Goal: Task Accomplishment & Management: Use online tool/utility

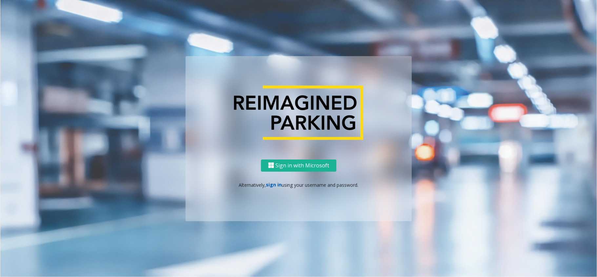
click at [276, 182] on link "sign in" at bounding box center [274, 184] width 16 height 6
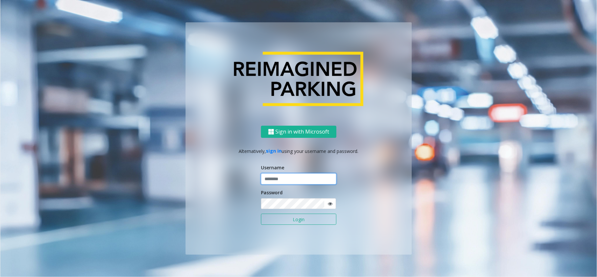
click at [285, 176] on input "text" at bounding box center [298, 178] width 75 height 11
paste input "******"
type input "******"
click at [297, 207] on button "Login" at bounding box center [298, 218] width 75 height 11
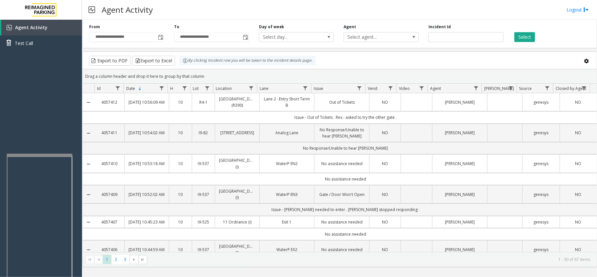
click at [45, 153] on div at bounding box center [40, 154] width 66 height 3
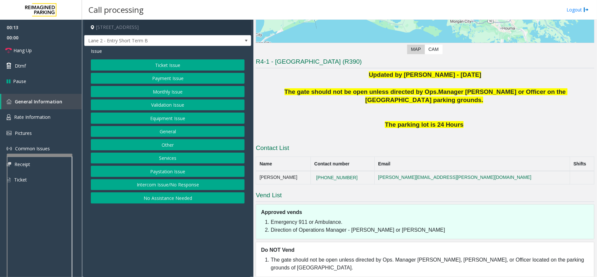
scroll to position [139, 0]
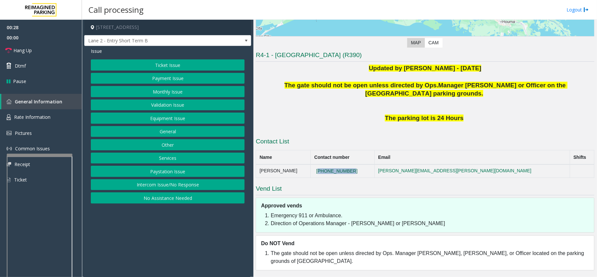
drag, startPoint x: 376, startPoint y: 168, endPoint x: 336, endPoint y: 169, distance: 39.7
click at [336, 169] on td "[PHONE_NUMBER]" at bounding box center [343, 170] width 64 height 13
copy button "[PHONE_NUMBER]"
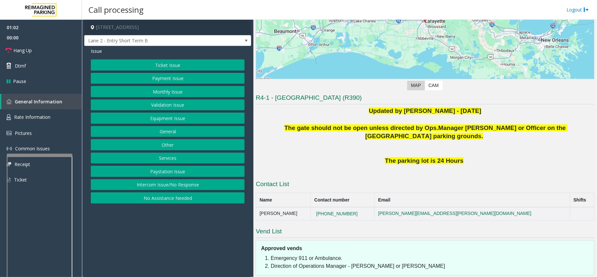
click at [346, 185] on h3 "Contact List" at bounding box center [425, 185] width 338 height 10
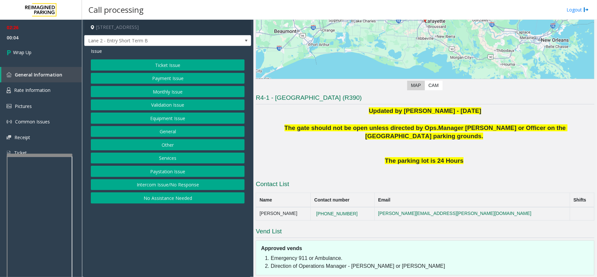
click at [191, 187] on button "Intercom Issue/No Response" at bounding box center [168, 184] width 154 height 11
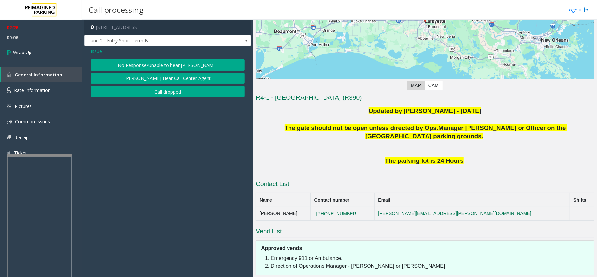
click at [150, 91] on button "Call dropped" at bounding box center [168, 91] width 154 height 11
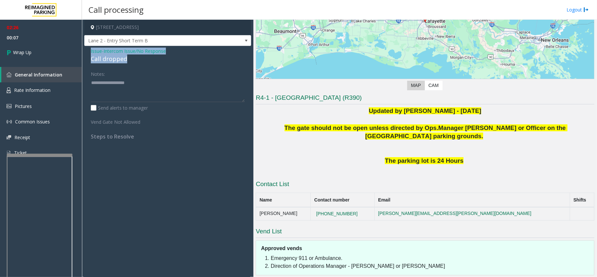
drag, startPoint x: 87, startPoint y: 49, endPoint x: 140, endPoint y: 58, distance: 53.8
click at [140, 58] on div "Issue - Intercom Issue/No Response Call dropped Notes: Send alerts to manager V…" at bounding box center [167, 96] width 167 height 100
copy div "Issue - Intercom Issue/No Response Call dropped"
click at [121, 95] on textarea at bounding box center [168, 89] width 154 height 25
paste textarea "**********"
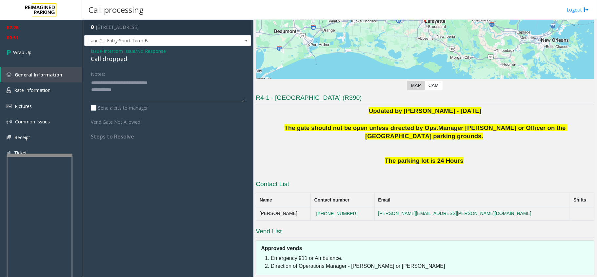
scroll to position [13, 0]
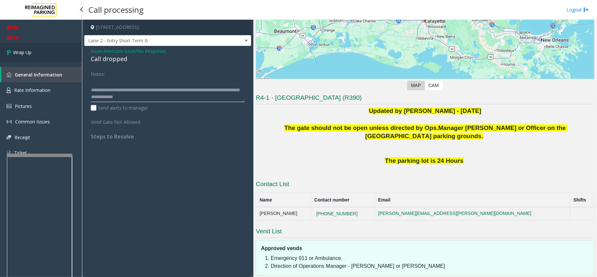
type textarea "**********"
click at [40, 55] on link "Wrap Up" at bounding box center [41, 52] width 82 height 19
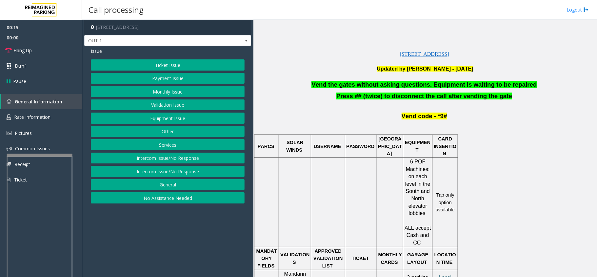
scroll to position [175, 0]
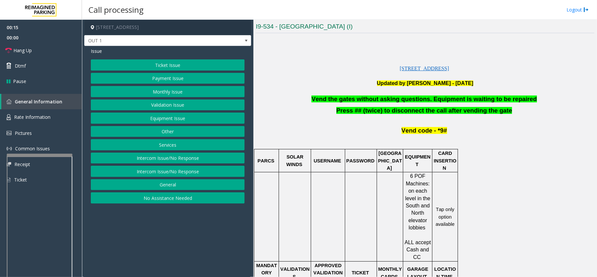
click at [197, 117] on button "Equipment Issue" at bounding box center [168, 117] width 154 height 11
click at [186, 117] on button "Gate / Door Won't Open" at bounding box center [168, 117] width 154 height 11
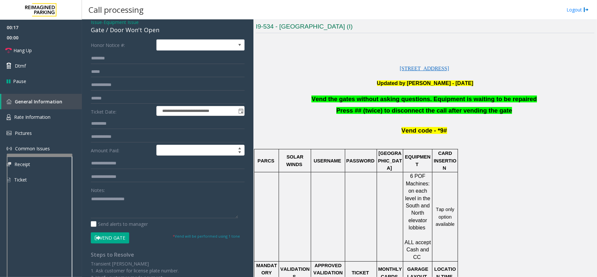
scroll to position [44, 0]
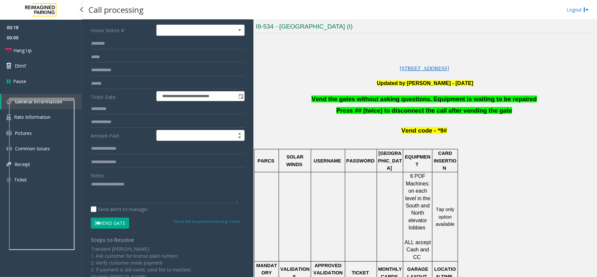
click at [47, 98] on div at bounding box center [42, 99] width 66 height 3
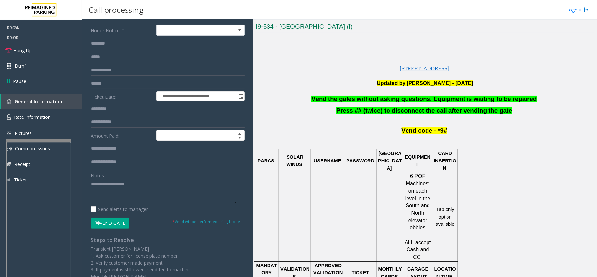
click at [41, 141] on div at bounding box center [39, 140] width 66 height 3
click at [104, 187] on textarea at bounding box center [164, 191] width 147 height 25
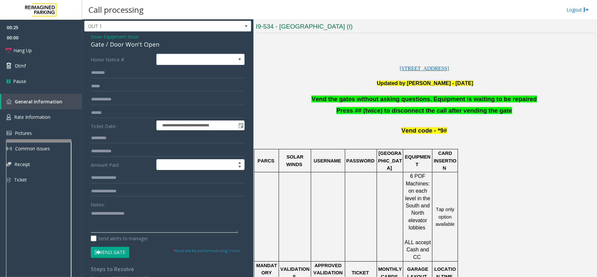
scroll to position [0, 0]
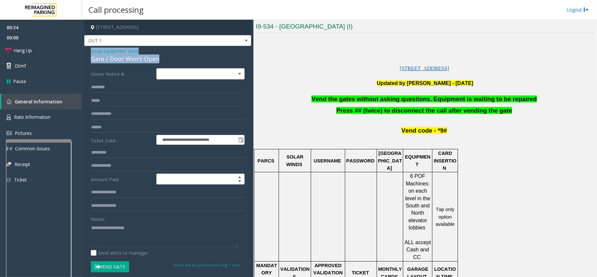
drag, startPoint x: 85, startPoint y: 51, endPoint x: 158, endPoint y: 55, distance: 72.5
click at [158, 55] on div "**********" at bounding box center [167, 195] width 167 height 298
copy div "Issue - Equipment Issue Gate / Door Won't Open"
click at [103, 207] on textarea at bounding box center [164, 234] width 147 height 25
paste textarea "**********"
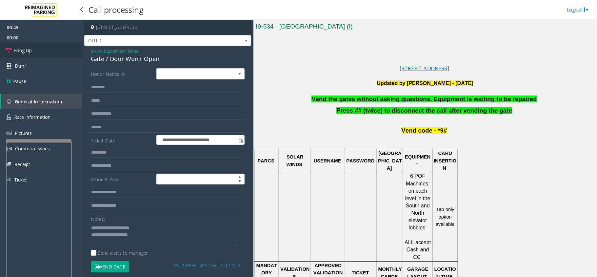
drag, startPoint x: 45, startPoint y: 54, endPoint x: 47, endPoint y: 57, distance: 3.5
click at [45, 54] on link "Hang Up" at bounding box center [41, 50] width 82 height 15
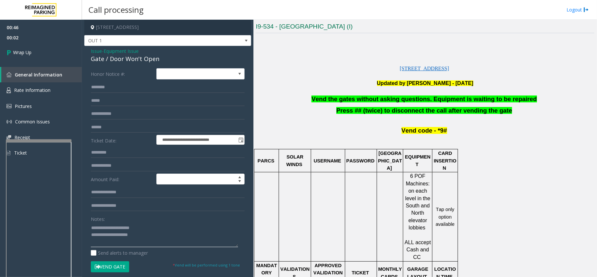
click at [163, 207] on textarea at bounding box center [164, 234] width 147 height 25
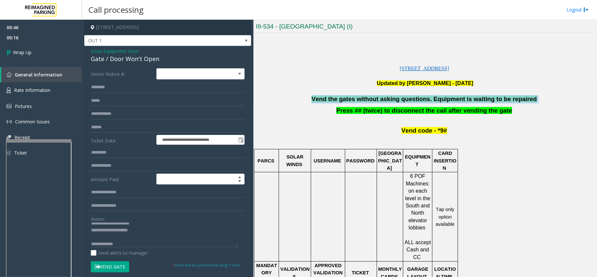
drag, startPoint x: 296, startPoint y: 100, endPoint x: 538, endPoint y: 98, distance: 242.2
click at [447, 98] on p "Vend the gates without asking questions. Equipment is waiting to be repaired" at bounding box center [425, 99] width 338 height 8
copy p "Vend the gates without asking questions. Equipment is waiting to be repaired"
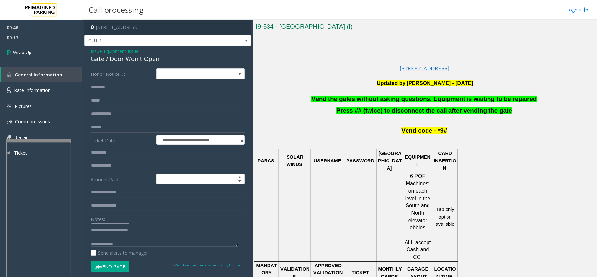
click at [128, 207] on textarea at bounding box center [164, 234] width 147 height 25
paste textarea "**********"
type textarea "**********"
click at [48, 54] on link "Wrap Up" at bounding box center [41, 52] width 82 height 19
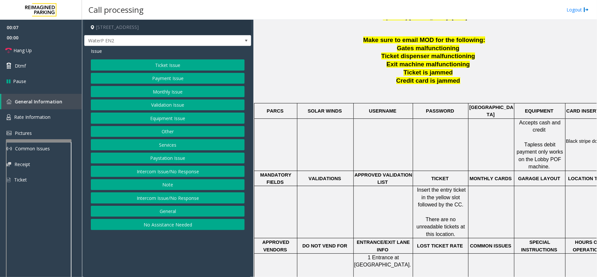
scroll to position [175, 0]
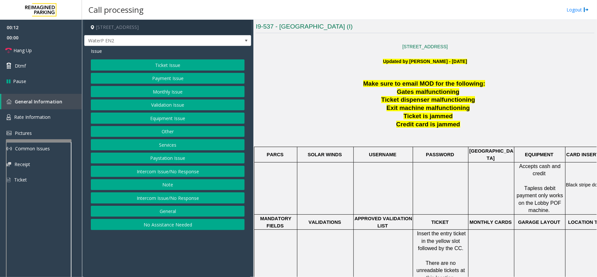
click at [193, 172] on button "Intercom Issue/No Response" at bounding box center [168, 170] width 154 height 11
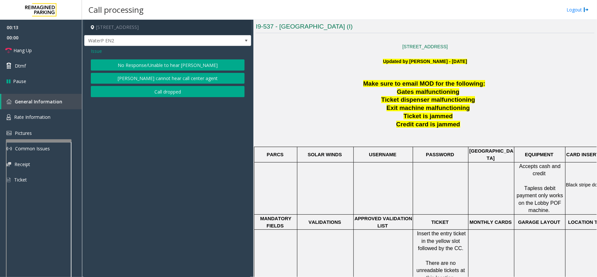
click at [175, 68] on button "No Response/Unable to hear [PERSON_NAME]" at bounding box center [168, 64] width 154 height 11
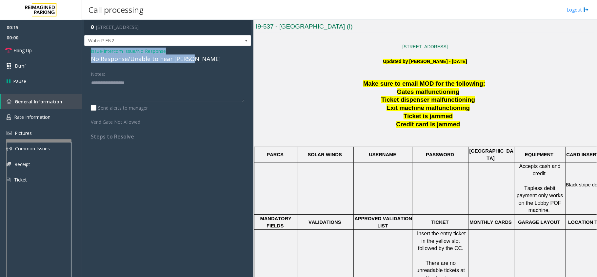
drag, startPoint x: 85, startPoint y: 54, endPoint x: 203, endPoint y: 59, distance: 118.7
click at [203, 59] on div "Issue - Intercom Issue/No Response No Response/Unable to hear [PERSON_NAME] Not…" at bounding box center [167, 96] width 167 height 100
copy div "Issue - Intercom Issue/No Response No Response/Unable to hear [PERSON_NAME]"
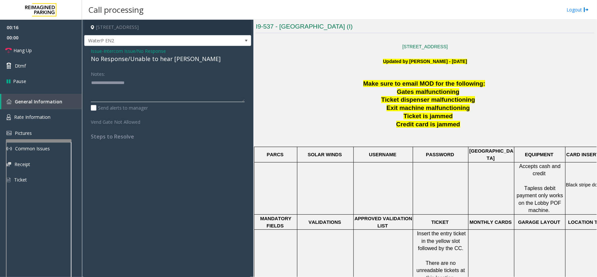
click at [167, 93] on textarea at bounding box center [168, 89] width 154 height 25
paste textarea "**********"
type textarea "**********"
click at [37, 45] on link "Hang Up" at bounding box center [41, 50] width 82 height 15
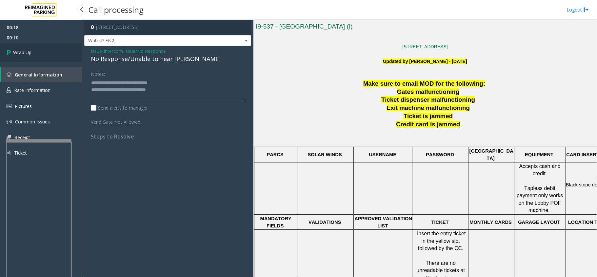
click at [38, 50] on link "Wrap Up" at bounding box center [41, 52] width 82 height 19
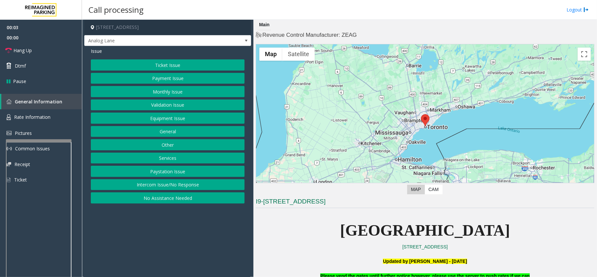
scroll to position [131, 0]
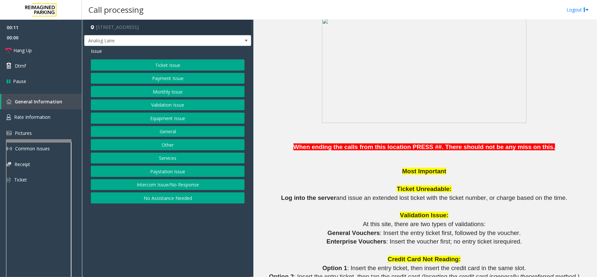
click at [279, 207] on p "Validation Issue:" at bounding box center [425, 215] width 338 height 9
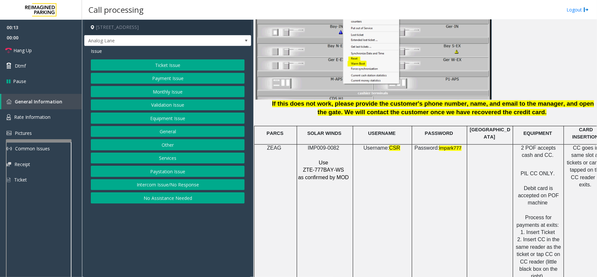
scroll to position [830, 0]
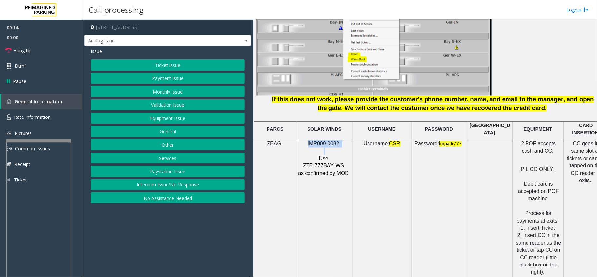
drag, startPoint x: 302, startPoint y: 139, endPoint x: 335, endPoint y: 146, distance: 33.1
click at [335, 146] on div "IMP009-0082 Use ZTE-777BAY-WS as confirmed by MOD" at bounding box center [325, 158] width 56 height 37
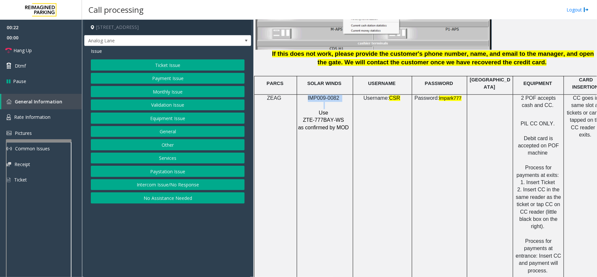
scroll to position [874, 0]
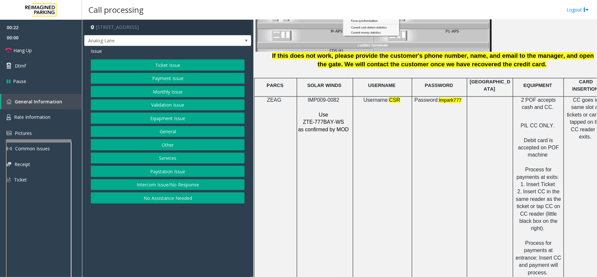
click at [385, 207] on td "Username: CSR" at bounding box center [382, 188] width 59 height 183
drag, startPoint x: 303, startPoint y: 99, endPoint x: 348, endPoint y: 97, distance: 44.3
click at [348, 97] on p "IMP009-0082" at bounding box center [324, 100] width 53 height 7
copy p "IMP009-0082"
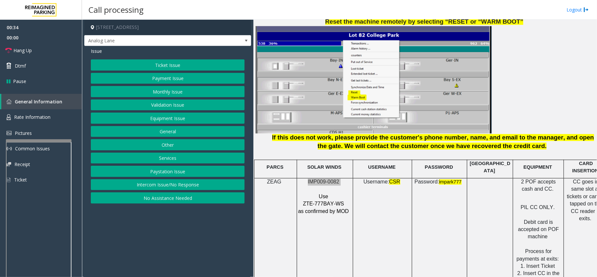
scroll to position [786, 0]
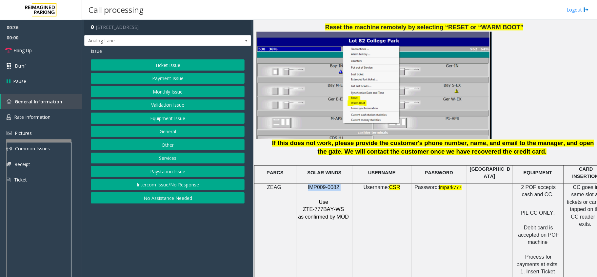
click at [178, 65] on button "Ticket Issue" at bounding box center [168, 64] width 154 height 11
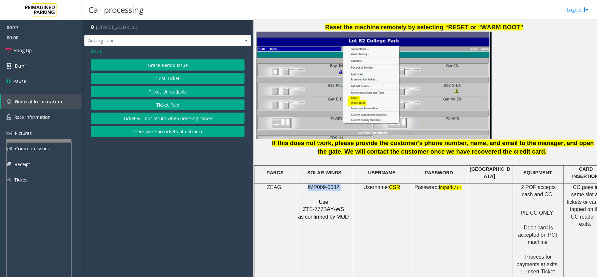
click at [164, 90] on button "Ticket Unreadable" at bounding box center [168, 91] width 154 height 11
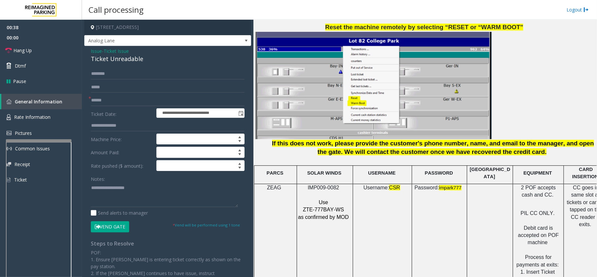
click at [129, 106] on form "**********" at bounding box center [168, 150] width 154 height 164
click at [131, 104] on input "text" at bounding box center [168, 100] width 154 height 11
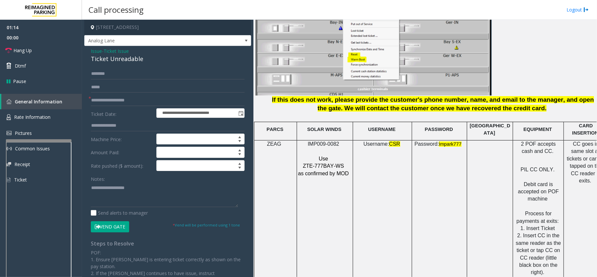
click at [447, 201] on td "Password: i mpark777" at bounding box center [439, 231] width 55 height 183
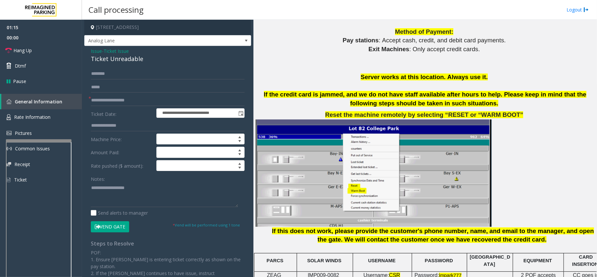
scroll to position [830, 0]
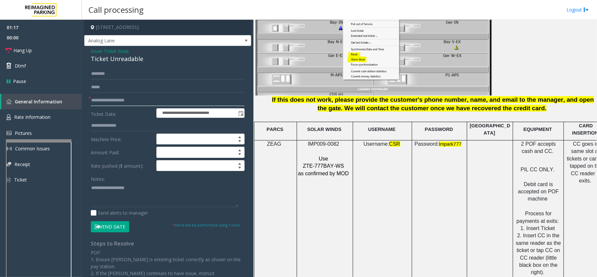
click at [106, 100] on input "**********" at bounding box center [168, 100] width 154 height 11
type input "********"
click at [133, 72] on input "text" at bounding box center [168, 73] width 154 height 11
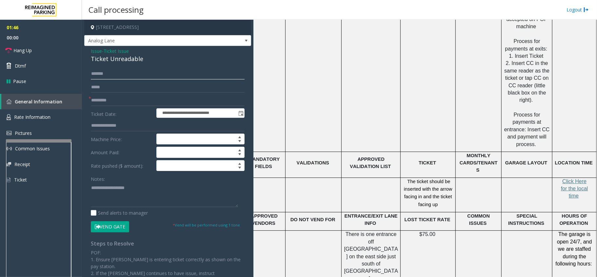
scroll to position [1005, 18]
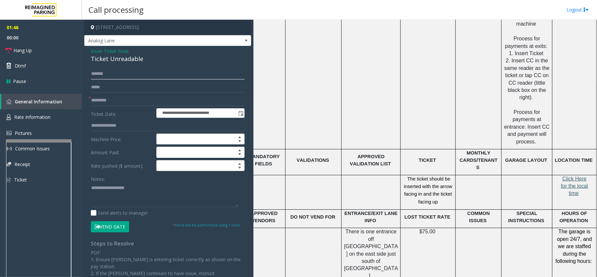
type input "******"
click at [447, 176] on span "Click Here for the local time" at bounding box center [574, 186] width 27 height 20
click at [45, 114] on span "Rate Information" at bounding box center [32, 117] width 36 height 6
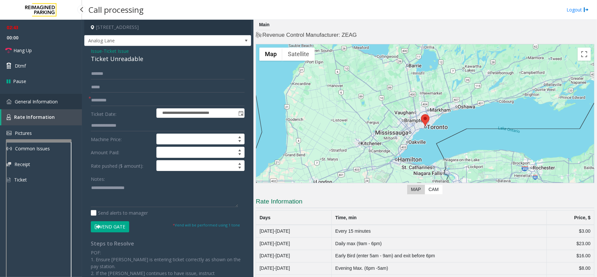
click at [39, 100] on span "General Information" at bounding box center [36, 101] width 43 height 6
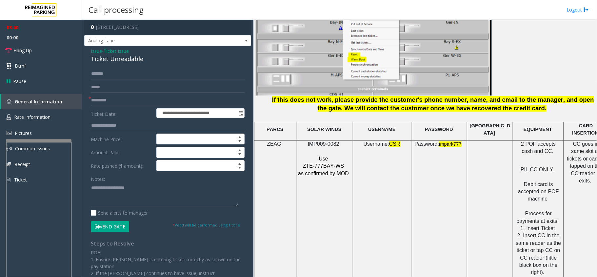
scroll to position [786, 0]
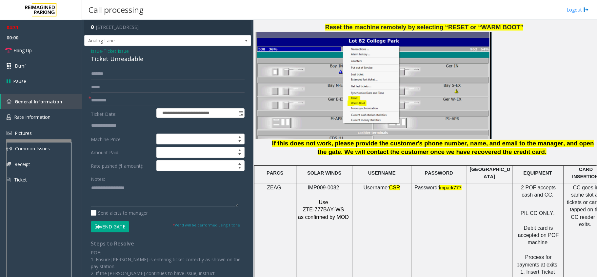
click at [147, 192] on textarea at bounding box center [164, 194] width 147 height 25
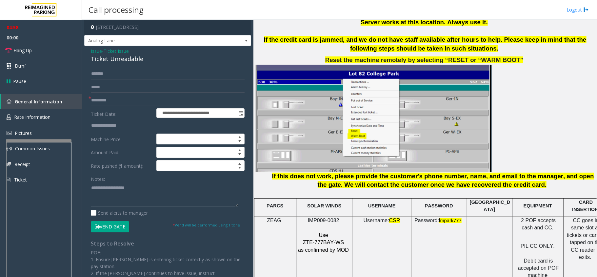
scroll to position [655, 0]
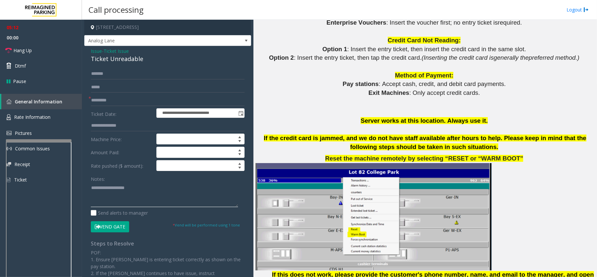
click at [134, 203] on textarea at bounding box center [164, 194] width 147 height 25
click at [177, 43] on span "Analog Lane" at bounding box center [151, 40] width 133 height 10
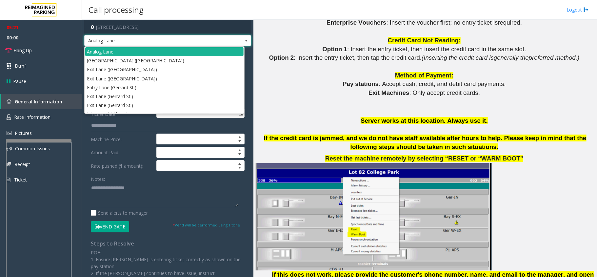
click at [177, 43] on span "Analog Lane" at bounding box center [151, 40] width 133 height 10
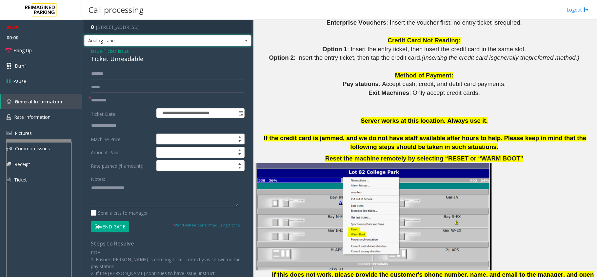
click at [131, 190] on textarea at bounding box center [164, 194] width 147 height 25
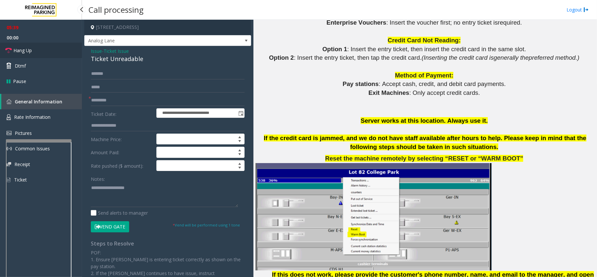
click at [51, 52] on link "Hang Up" at bounding box center [41, 50] width 82 height 15
click at [125, 191] on textarea at bounding box center [164, 194] width 147 height 25
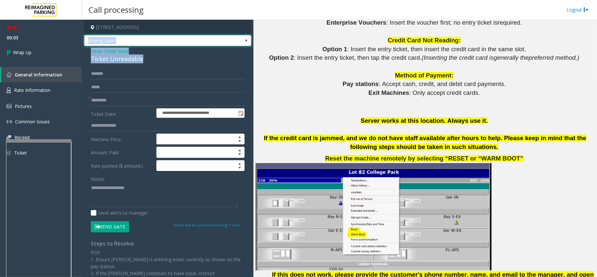
drag, startPoint x: 88, startPoint y: 46, endPoint x: 155, endPoint y: 55, distance: 67.5
click at [155, 55] on div "**********" at bounding box center [167, 189] width 167 height 339
click at [163, 77] on input "******" at bounding box center [168, 73] width 154 height 11
drag, startPoint x: 82, startPoint y: 48, endPoint x: 147, endPoint y: 55, distance: 65.3
click at [147, 55] on app-call-processing-form "**********" at bounding box center [167, 148] width 171 height 257
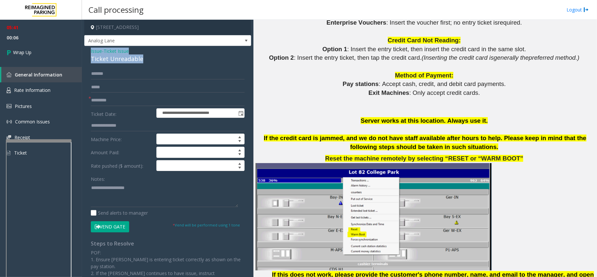
copy div "Issue - Ticket Issue Ticket Unreadable"
click at [106, 192] on textarea at bounding box center [164, 194] width 147 height 25
paste textarea "**********"
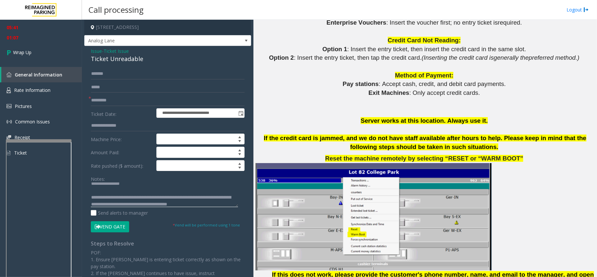
scroll to position [18, 0]
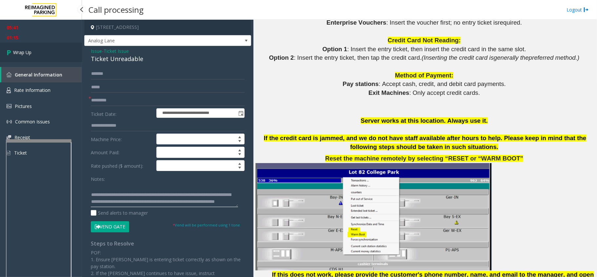
type textarea "**********"
click at [41, 47] on link "Wrap Up" at bounding box center [41, 52] width 82 height 19
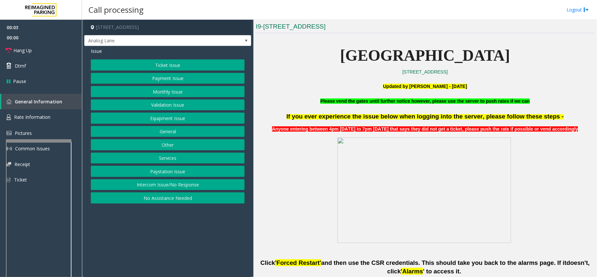
click at [299, 97] on p at bounding box center [425, 93] width 338 height 7
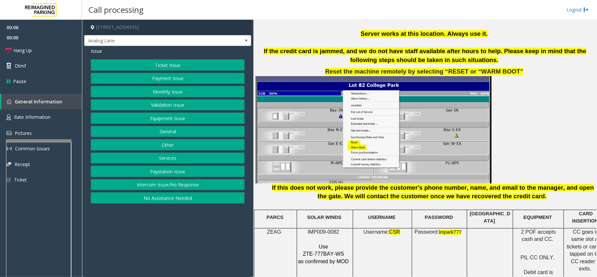
scroll to position [743, 0]
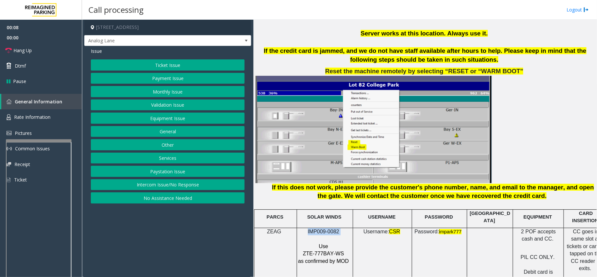
drag, startPoint x: 308, startPoint y: 228, endPoint x: 344, endPoint y: 227, distance: 35.4
click at [344, 207] on p "IMP009-0082" at bounding box center [324, 231] width 53 height 7
copy p "IMP009-0082"
drag, startPoint x: 171, startPoint y: 185, endPoint x: 155, endPoint y: 159, distance: 31.0
click at [171, 185] on button "Intercom Issue/No Response" at bounding box center [168, 184] width 154 height 11
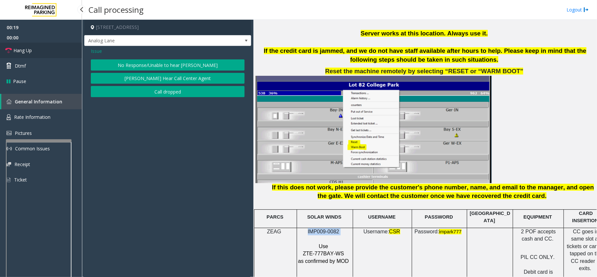
click at [50, 53] on link "Hang Up" at bounding box center [41, 50] width 82 height 15
click at [132, 62] on button "No Response/Unable to hear [PERSON_NAME]" at bounding box center [168, 64] width 154 height 11
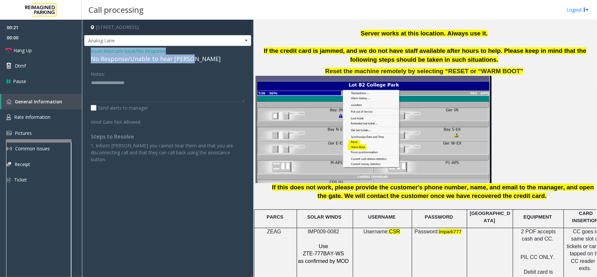
drag, startPoint x: 86, startPoint y: 48, endPoint x: 208, endPoint y: 60, distance: 123.1
click at [208, 60] on div "Issue - Intercom Issue/No Response No Response/Unable to hear [PERSON_NAME] Not…" at bounding box center [167, 107] width 167 height 123
copy div "Issue - Intercom Issue/No Response No Response/Unable to hear [PERSON_NAME]"
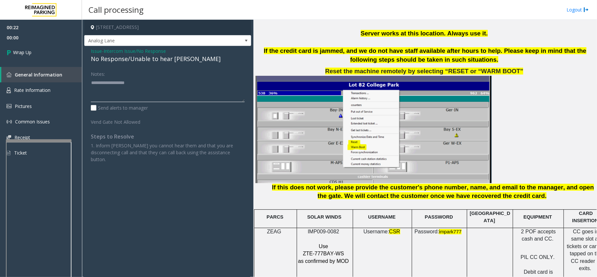
click at [155, 83] on textarea at bounding box center [168, 89] width 154 height 25
paste textarea "**********"
type textarea "**********"
click at [74, 54] on link "Wrap Up" at bounding box center [41, 52] width 82 height 19
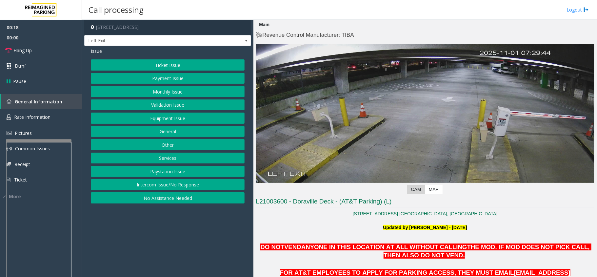
click at [187, 186] on button "Intercom Issue/No Response" at bounding box center [168, 184] width 154 height 11
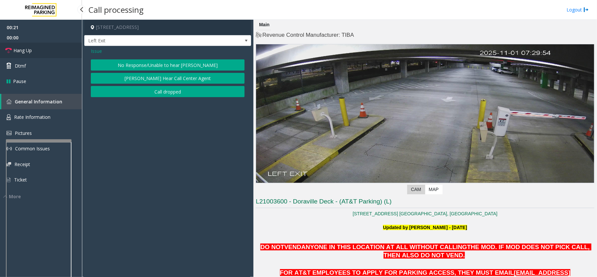
click at [33, 51] on link "Hang Up" at bounding box center [41, 50] width 82 height 15
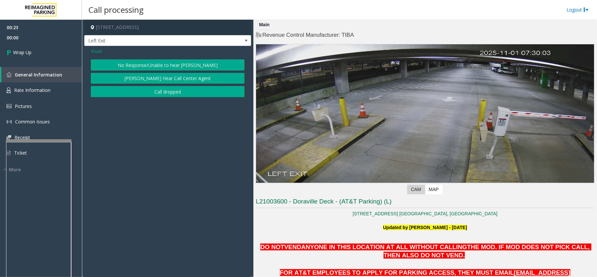
click at [124, 66] on button "No Response/Unable to hear [PERSON_NAME]" at bounding box center [168, 64] width 154 height 11
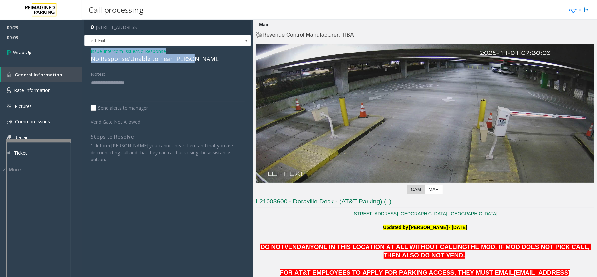
drag, startPoint x: 87, startPoint y: 50, endPoint x: 214, endPoint y: 59, distance: 127.8
click at [214, 59] on div "Issue - Intercom Issue/No Response No Response/Unable to hear [PERSON_NAME] Not…" at bounding box center [167, 107] width 167 height 123
copy div "Issue - Intercom Issue/No Response No Response/Unable to hear [PERSON_NAME]"
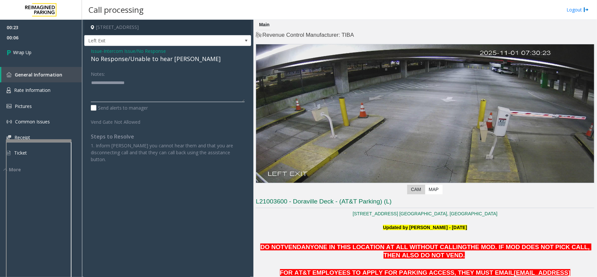
click at [165, 97] on textarea at bounding box center [168, 89] width 154 height 25
paste textarea "**********"
type textarea "**********"
click at [53, 53] on link "Wrap Up" at bounding box center [41, 52] width 82 height 19
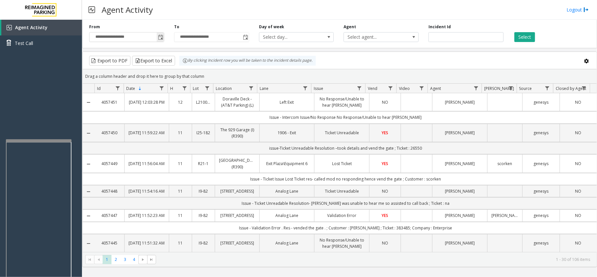
click at [159, 37] on span "Toggle popup" at bounding box center [160, 37] width 5 height 5
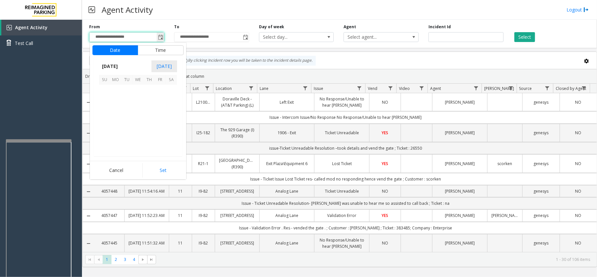
scroll to position [117525, 0]
click at [172, 111] on span "16" at bounding box center [171, 112] width 11 height 11
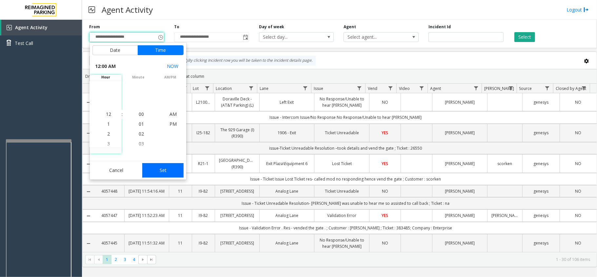
click at [171, 171] on button "Set" at bounding box center [162, 170] width 41 height 14
type input "**********"
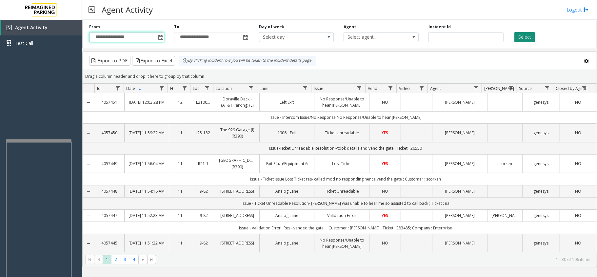
click at [447, 33] on button "Select" at bounding box center [524, 37] width 21 height 10
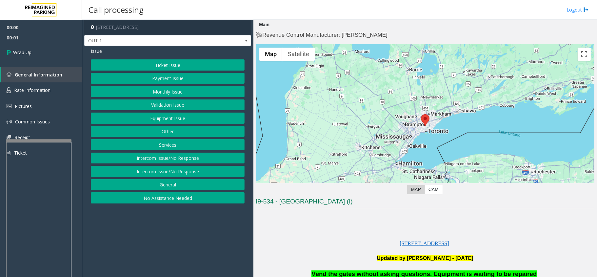
click at [152, 163] on button "Intercom Issue/No Response" at bounding box center [168, 157] width 154 height 11
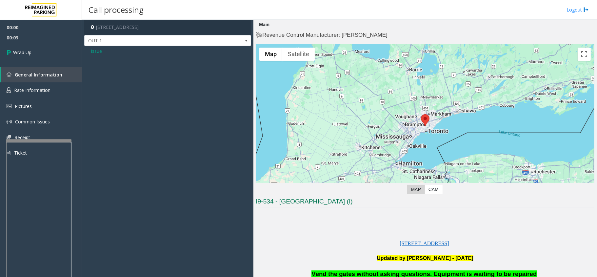
click at [95, 48] on span "Issue" at bounding box center [96, 51] width 11 height 7
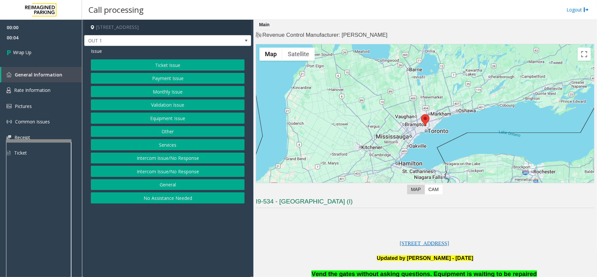
click at [187, 172] on button "Intercom Issue/No Response" at bounding box center [168, 170] width 154 height 11
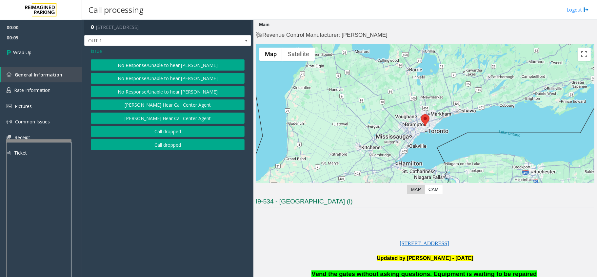
click at [168, 147] on button "Call dropped" at bounding box center [168, 144] width 154 height 11
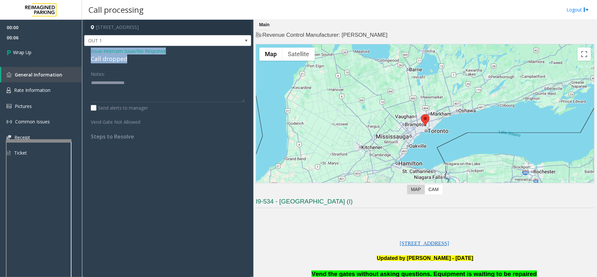
drag, startPoint x: 87, startPoint y: 47, endPoint x: 138, endPoint y: 59, distance: 52.6
click at [138, 59] on div "Issue - Intercom Issue/No Response Call dropped Notes: Send alerts to manager V…" at bounding box center [167, 96] width 167 height 100
click at [127, 84] on textarea at bounding box center [168, 89] width 154 height 25
paste textarea "**********"
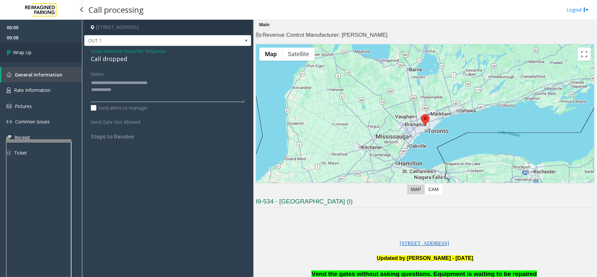
type textarea "**********"
click at [13, 50] on span "Wrap Up" at bounding box center [22, 52] width 18 height 7
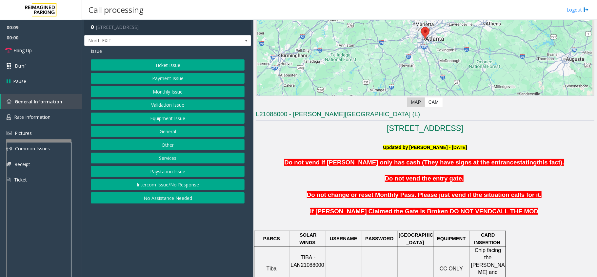
scroll to position [218, 0]
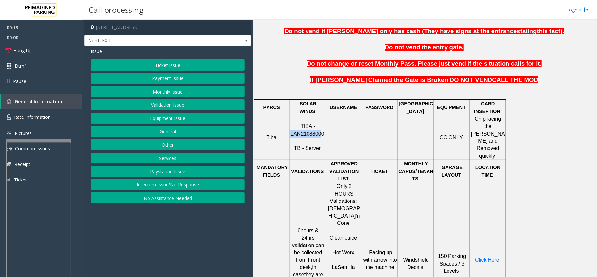
drag, startPoint x: 291, startPoint y: 125, endPoint x: 324, endPoint y: 128, distance: 32.6
click at [322, 129] on p "TIBA - LAN21088000 TB - Server" at bounding box center [307, 137] width 35 height 29
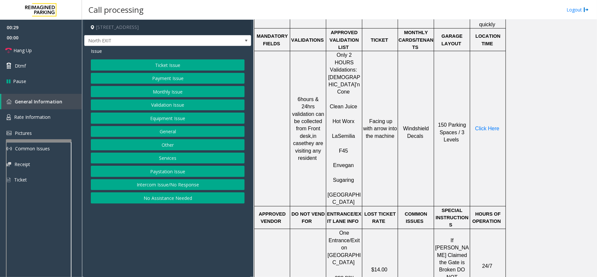
scroll to position [306, 0]
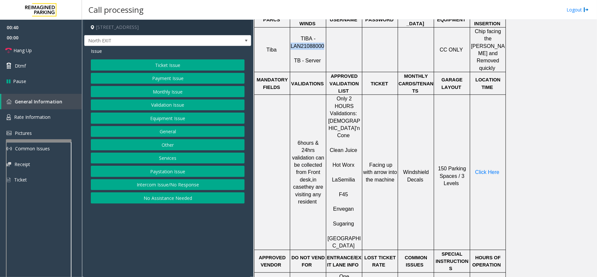
click at [178, 103] on button "Validation Issue" at bounding box center [168, 104] width 154 height 11
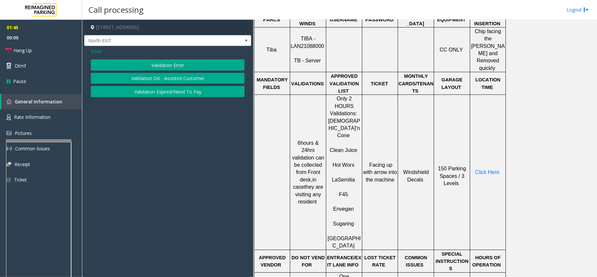
click at [97, 48] on span "Issue" at bounding box center [96, 51] width 11 height 7
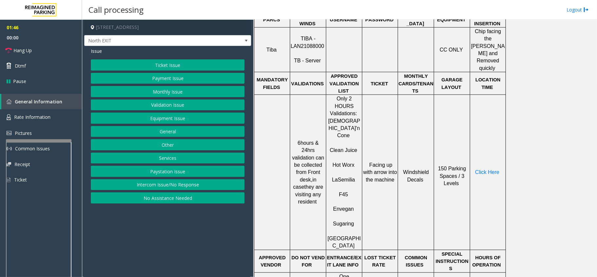
click at [188, 108] on button "Validation Issue" at bounding box center [168, 104] width 154 height 11
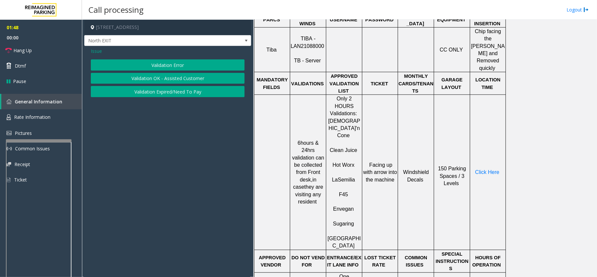
click at [197, 67] on button "Validation Error" at bounding box center [168, 64] width 154 height 11
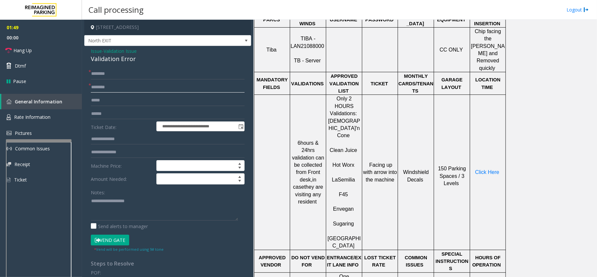
click at [139, 91] on input "text" at bounding box center [168, 87] width 154 height 11
click at [187, 89] on input "text" at bounding box center [168, 87] width 154 height 11
paste input "**********"
type input "**********"
click at [142, 71] on input "text" at bounding box center [168, 73] width 154 height 11
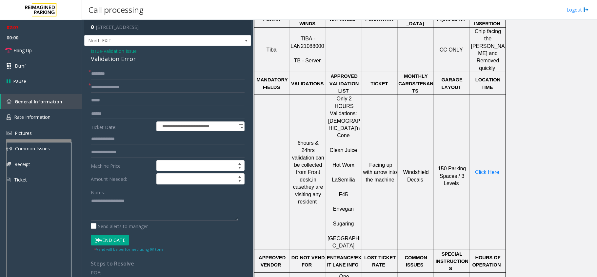
click at [123, 116] on input "text" at bounding box center [168, 113] width 154 height 11
click at [122, 80] on form "**********" at bounding box center [168, 160] width 154 height 184
click at [124, 74] on input "text" at bounding box center [168, 73] width 154 height 11
type input "**"
click at [127, 207] on textarea at bounding box center [164, 208] width 147 height 25
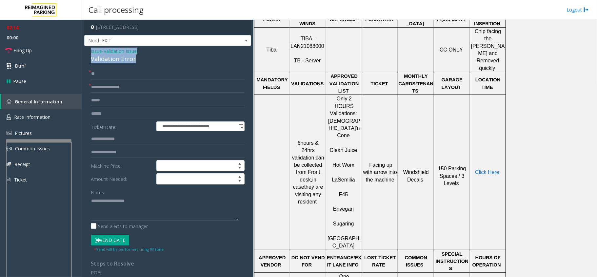
drag, startPoint x: 86, startPoint y: 48, endPoint x: 153, endPoint y: 58, distance: 67.7
click at [153, 58] on div "**********" at bounding box center [167, 236] width 167 height 381
click at [46, 49] on link "Hang Up" at bounding box center [41, 50] width 82 height 15
click at [130, 207] on textarea at bounding box center [164, 208] width 147 height 25
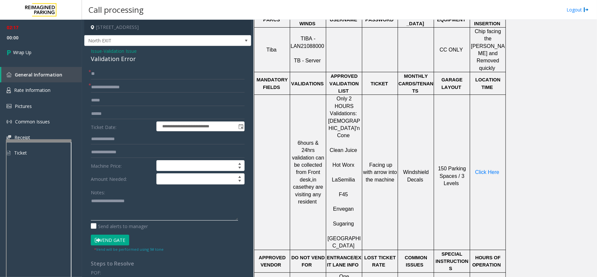
paste textarea "**********"
click at [144, 207] on textarea at bounding box center [164, 208] width 147 height 25
paste textarea "**********"
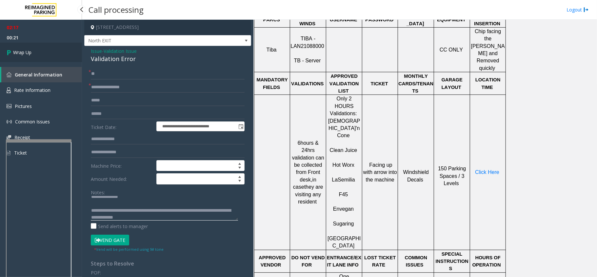
type textarea "**********"
click at [40, 53] on link "Wrap Up" at bounding box center [41, 52] width 82 height 19
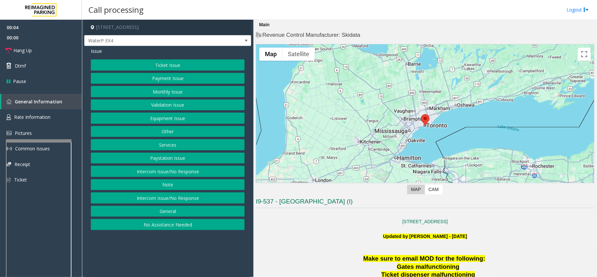
scroll to position [44, 0]
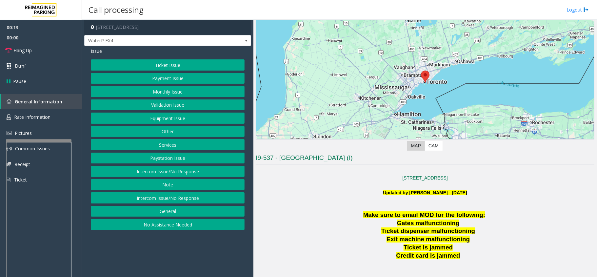
click at [173, 174] on button "Intercom Issue/No Response" at bounding box center [168, 170] width 154 height 11
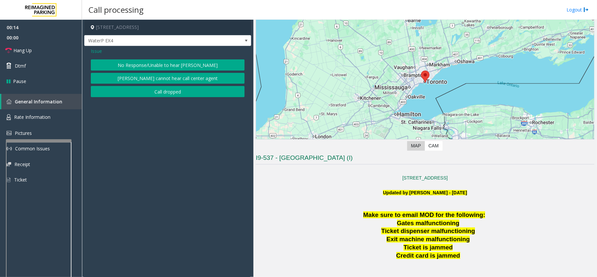
click at [124, 65] on button "No Response/Unable to hear [PERSON_NAME]" at bounding box center [168, 64] width 154 height 11
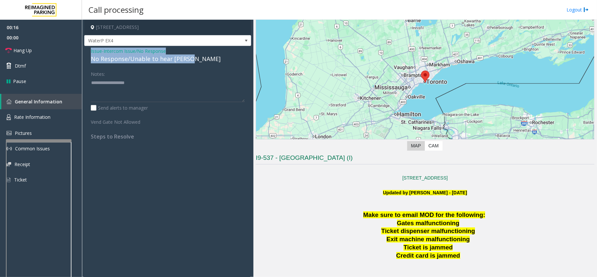
drag, startPoint x: 85, startPoint y: 51, endPoint x: 210, endPoint y: 56, distance: 125.3
click at [210, 56] on div "Issue - Intercom Issue/No Response No Response/Unable to hear [PERSON_NAME] Not…" at bounding box center [167, 96] width 167 height 100
